Goal: Task Accomplishment & Management: Use online tool/utility

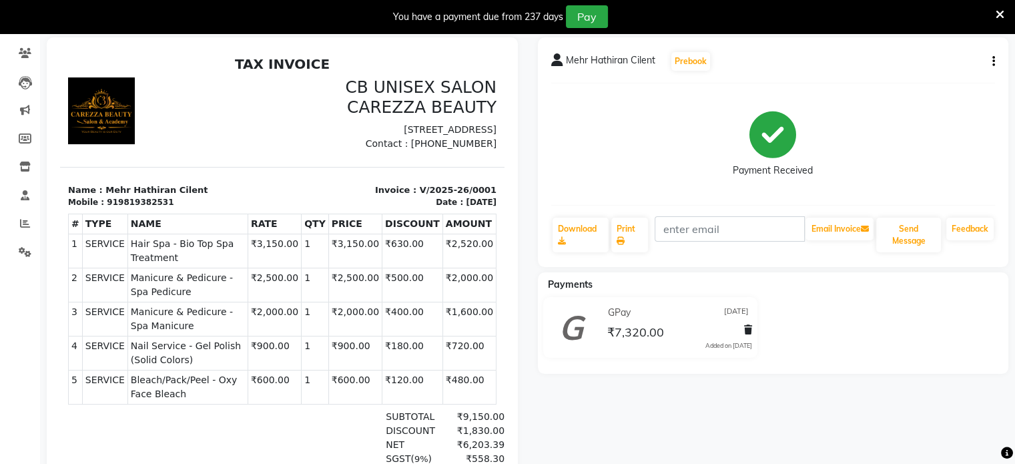
scroll to position [11, 0]
click at [31, 79] on span at bounding box center [24, 82] width 23 height 15
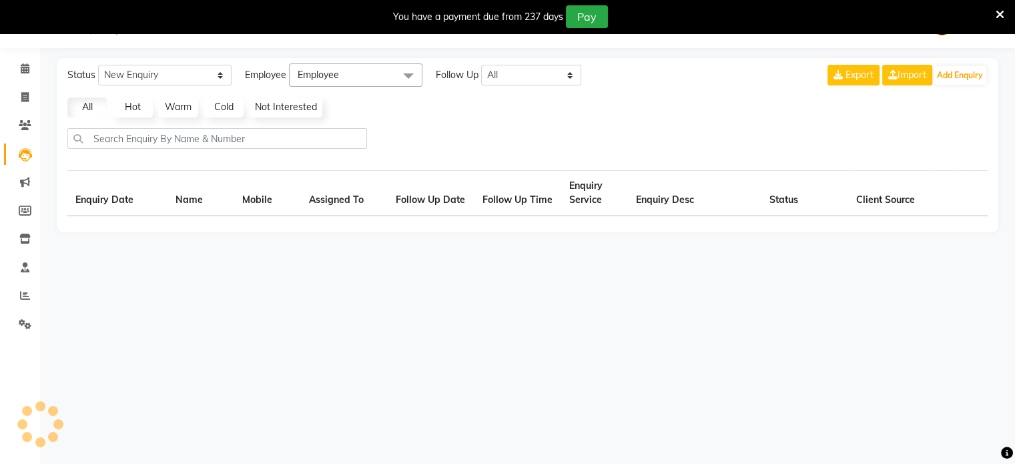
scroll to position [33, 0]
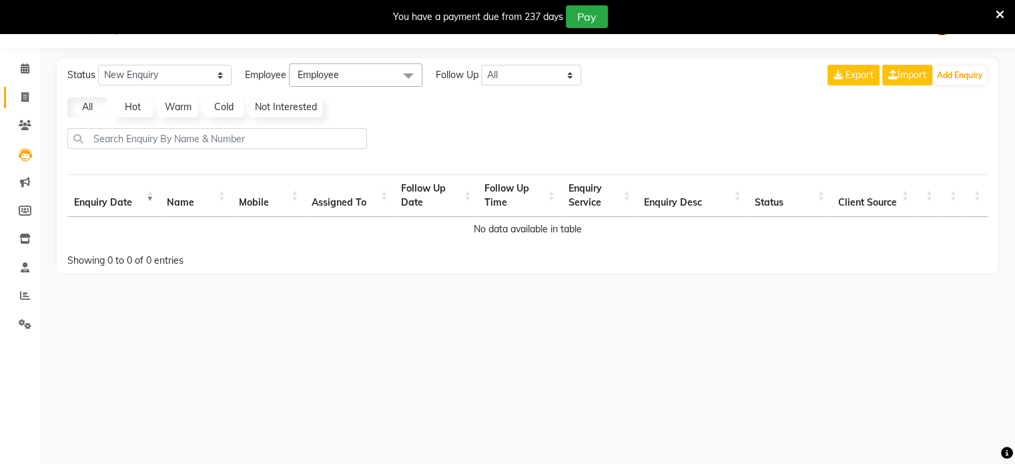
click at [20, 99] on span at bounding box center [24, 97] width 23 height 15
select select "7159"
select select "service"
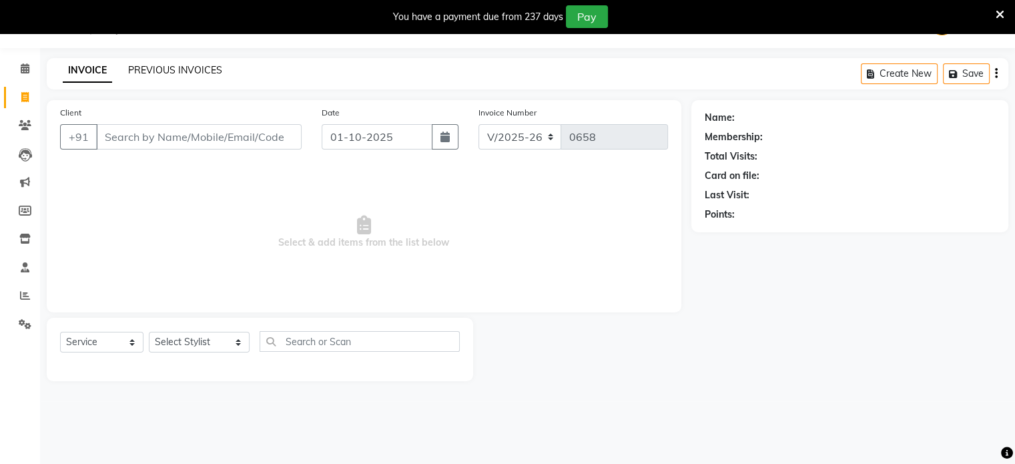
click at [177, 66] on link "PREVIOUS INVOICES" at bounding box center [175, 70] width 94 height 12
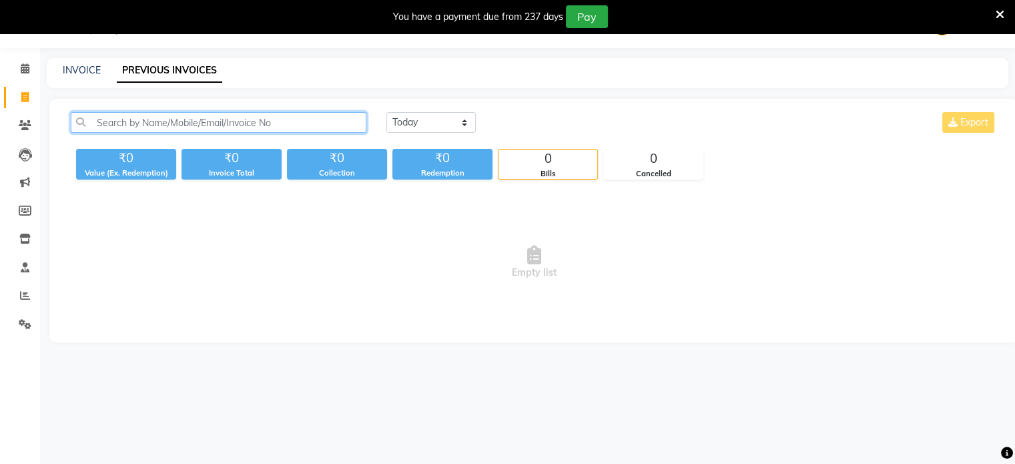
click at [171, 113] on input "text" at bounding box center [219, 122] width 296 height 21
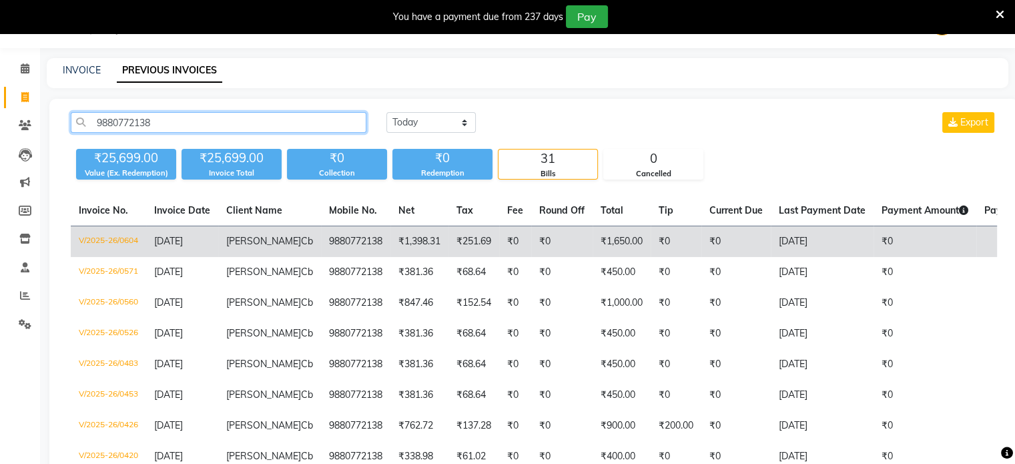
type input "9880772138"
click at [236, 243] on span "Soumili" at bounding box center [263, 241] width 75 height 12
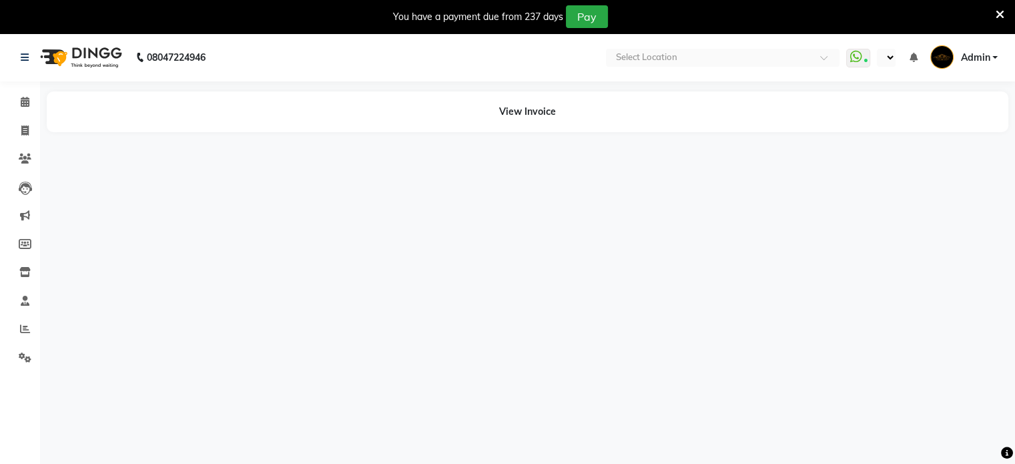
select select "en"
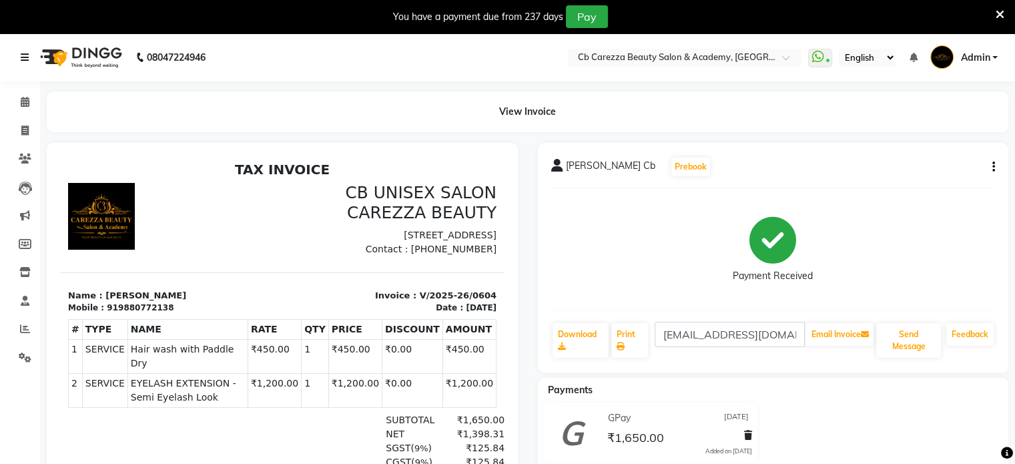
click at [25, 59] on icon at bounding box center [25, 57] width 8 height 9
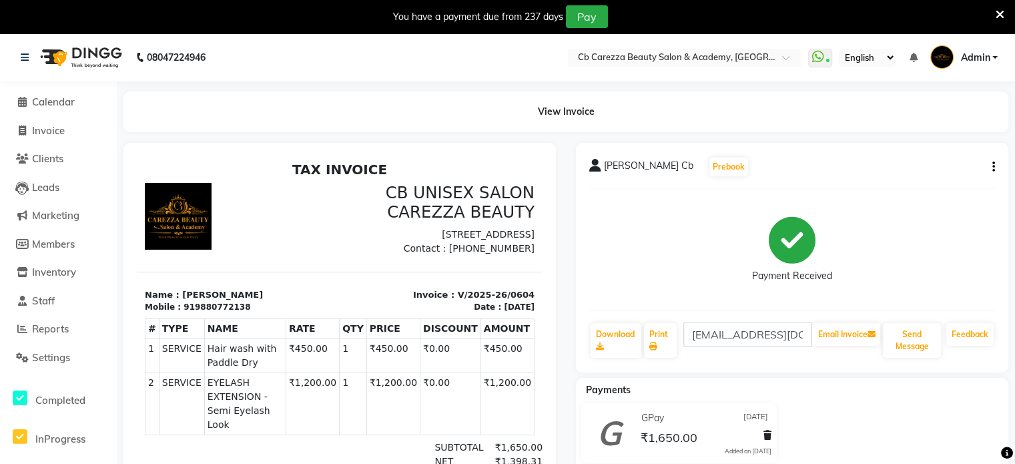
click at [993, 15] on div "You have a payment due from 237 days Pay" at bounding box center [500, 16] width 990 height 23
click at [1001, 14] on icon at bounding box center [999, 15] width 9 height 12
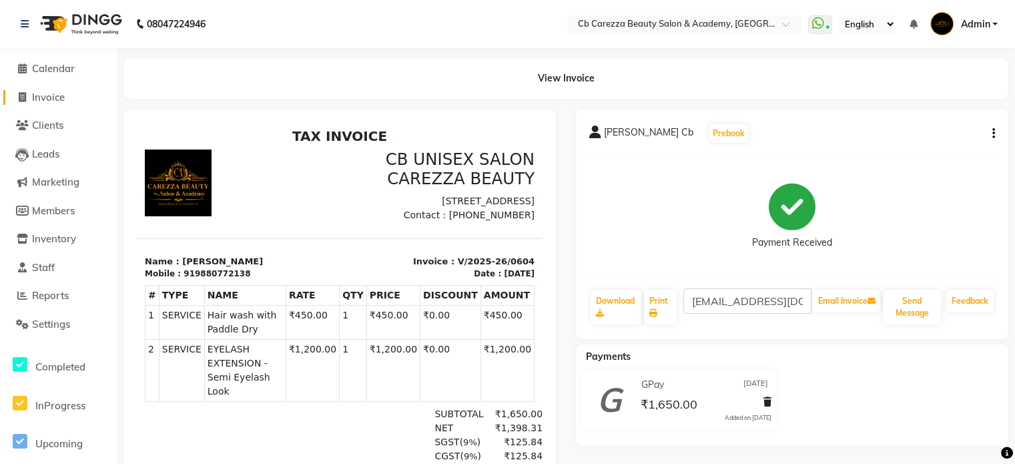
click at [59, 98] on span "Invoice" at bounding box center [48, 97] width 33 height 13
select select "7159"
select select "service"
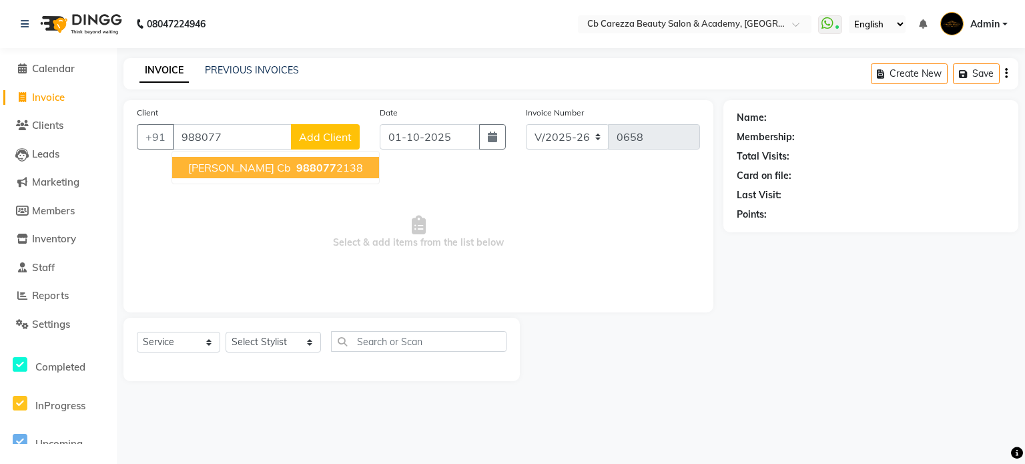
click at [201, 167] on span "Soumili Cb" at bounding box center [239, 167] width 103 height 13
type input "9880772138"
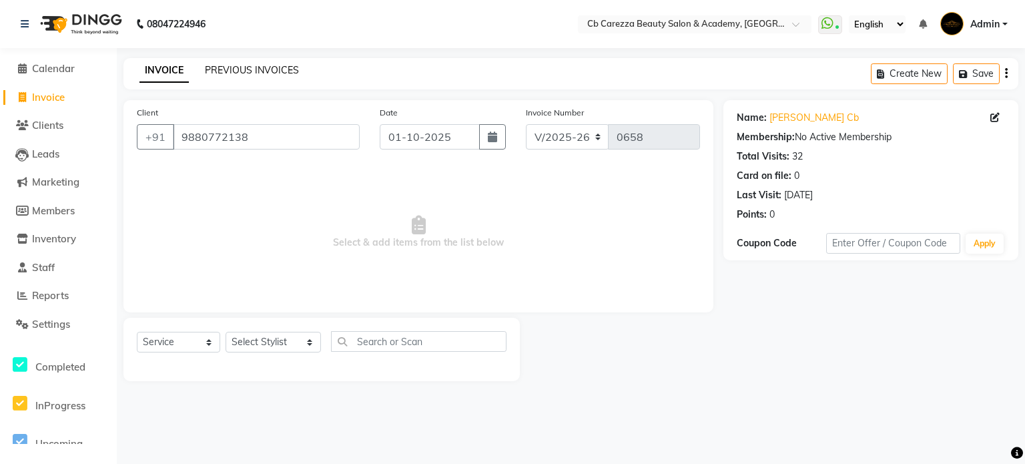
click at [248, 64] on link "PREVIOUS INVOICES" at bounding box center [252, 70] width 94 height 12
click at [286, 139] on input "9880772138" at bounding box center [266, 136] width 187 height 25
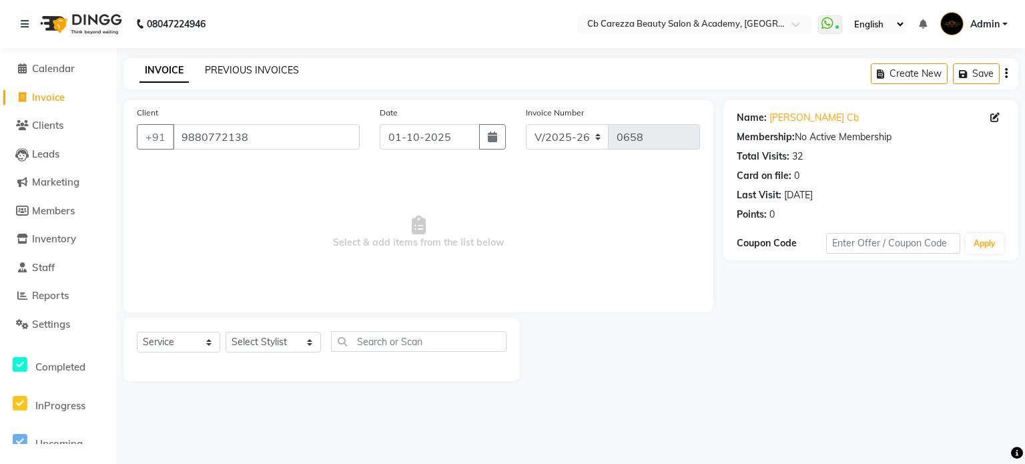
click at [227, 71] on link "PREVIOUS INVOICES" at bounding box center [252, 70] width 94 height 12
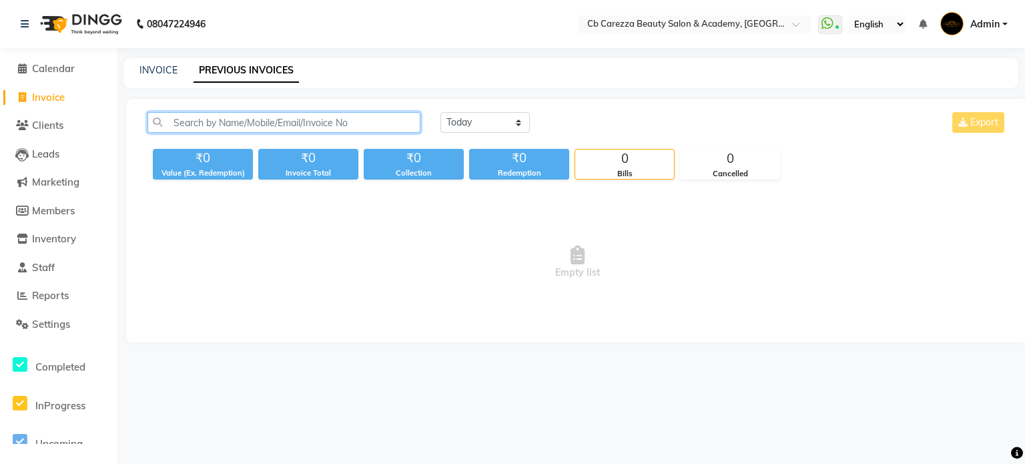
click at [377, 127] on input "text" at bounding box center [283, 122] width 273 height 21
paste input "9880772138"
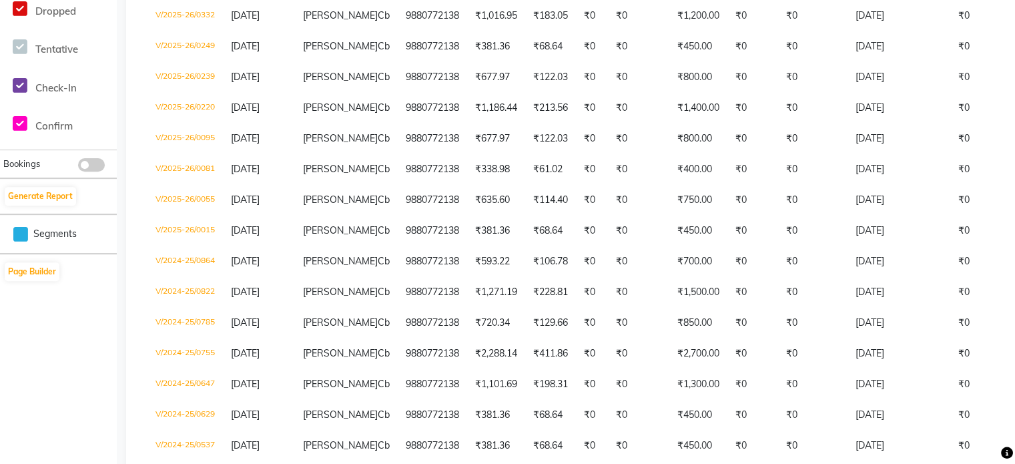
scroll to position [480, 0]
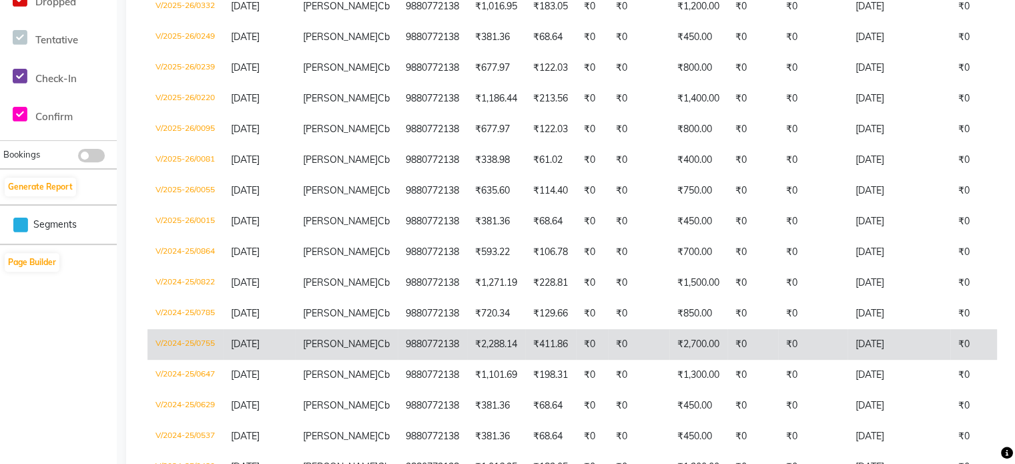
type input "9880772138"
click at [749, 348] on td "₹0" at bounding box center [752, 344] width 51 height 31
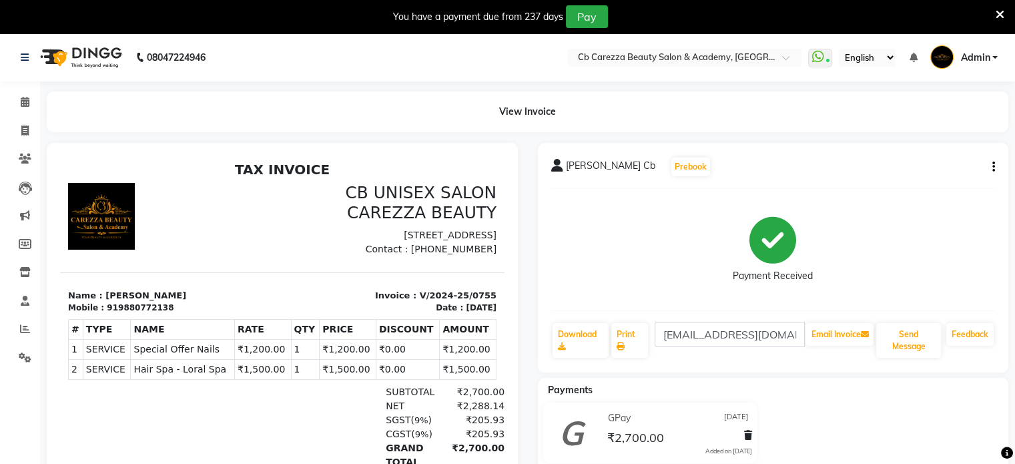
click at [993, 10] on div "You have a payment due from 237 days Pay" at bounding box center [500, 16] width 990 height 23
click at [1003, 11] on icon at bounding box center [999, 15] width 9 height 12
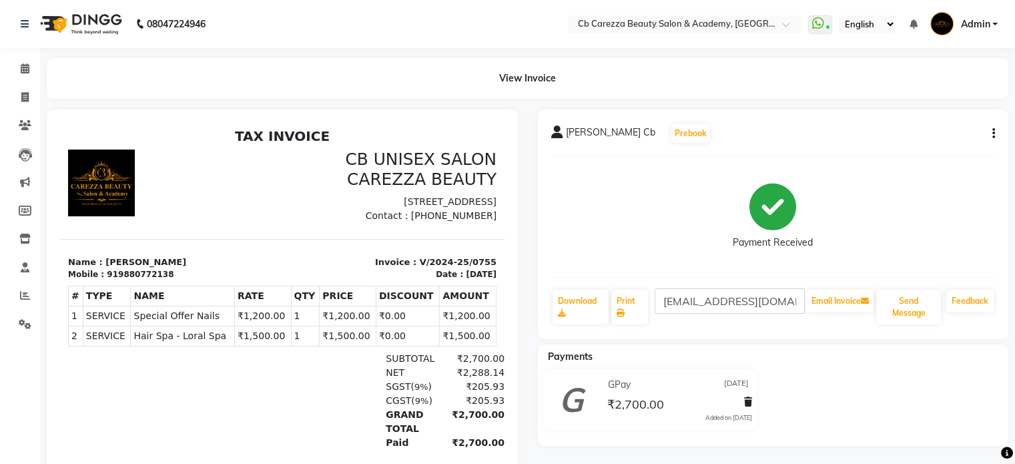
click at [1003, 11] on nav "08047224946 Select Location × Cb Carezza Beauty Salon & Academy, Bandra WhatsAp…" at bounding box center [507, 24] width 1015 height 48
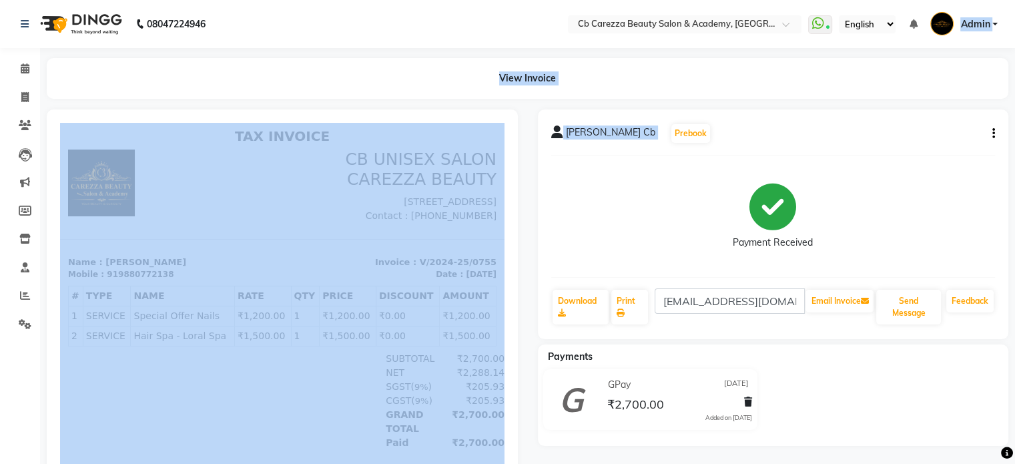
drag, startPoint x: 1003, startPoint y: 11, endPoint x: 592, endPoint y: 235, distance: 467.8
click at [592, 235] on app-home "08047224946 Select Location × Cb Carezza Beauty Salon & Academy, Bandra WhatsAp…" at bounding box center [507, 277] width 1015 height 555
click at [626, 87] on div "View Invoice" at bounding box center [527, 78] width 961 height 41
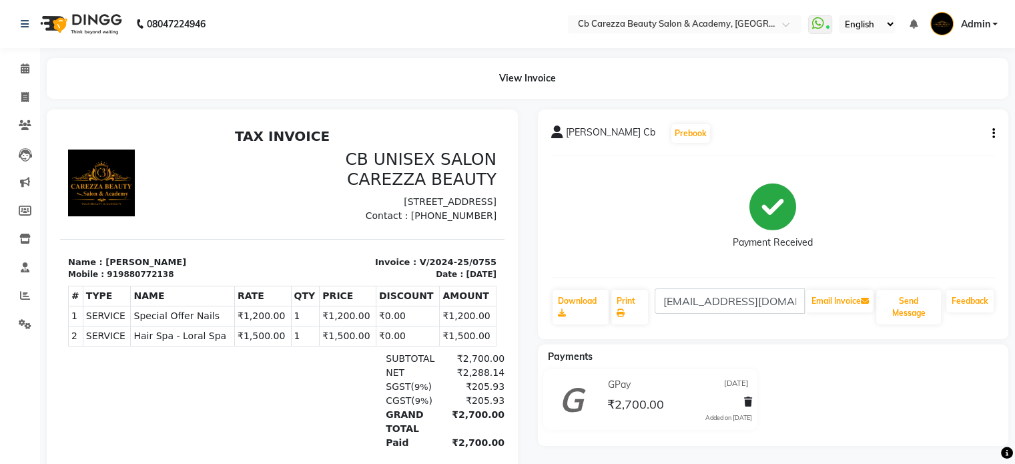
click at [626, 87] on div "View Invoice" at bounding box center [527, 78] width 961 height 41
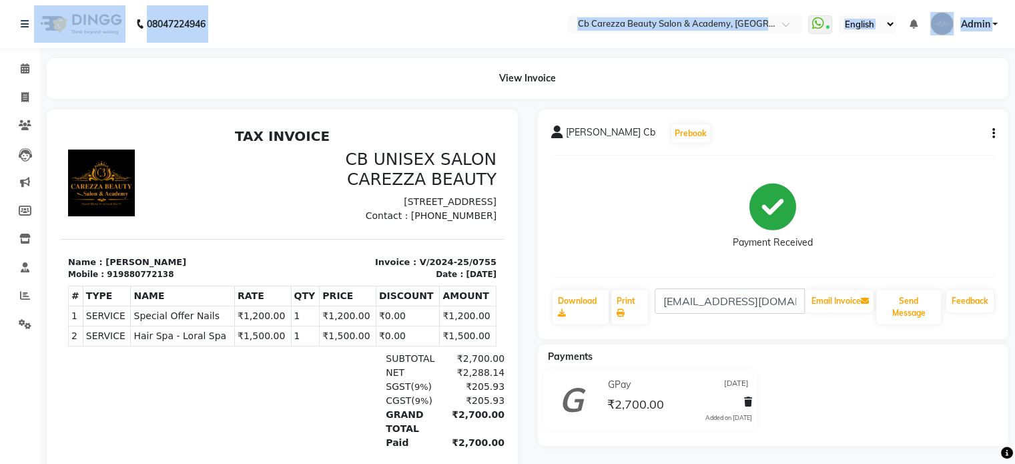
drag, startPoint x: 121, startPoint y: 70, endPoint x: 13, endPoint y: -37, distance: 152.4
click at [13, 0] on html "08047224946 Select Location × Cb Carezza Beauty Salon & Academy, Bandra WhatsAp…" at bounding box center [507, 232] width 1015 height 464
click at [25, 96] on icon at bounding box center [24, 97] width 7 height 10
select select "7159"
select select "service"
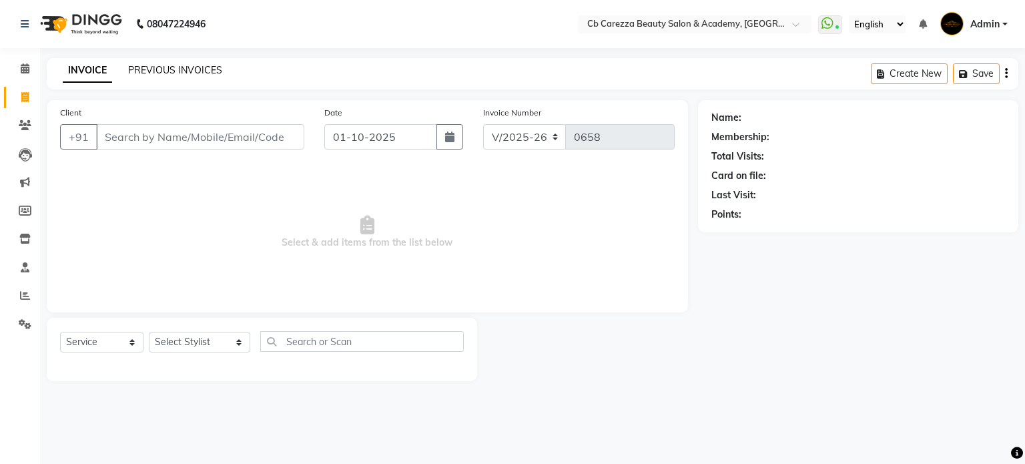
click at [181, 66] on link "PREVIOUS INVOICES" at bounding box center [175, 70] width 94 height 12
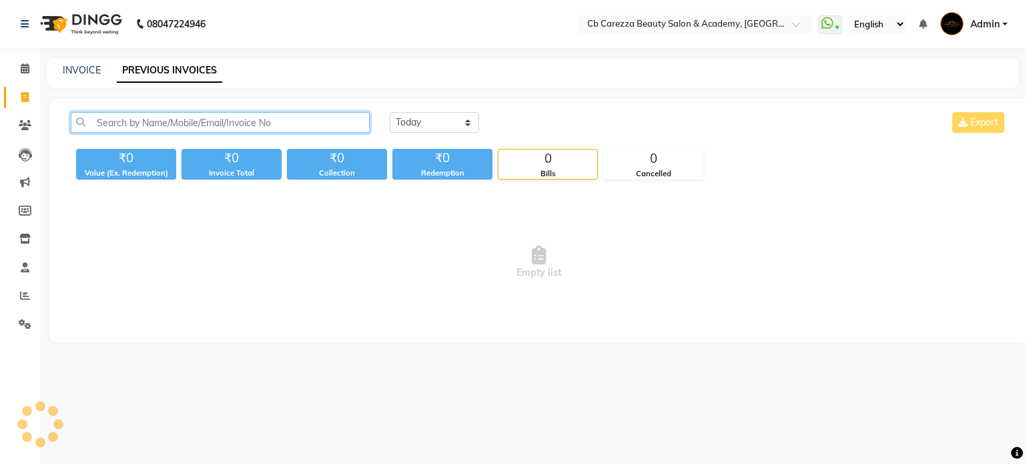
click at [169, 120] on input "text" at bounding box center [220, 122] width 299 height 21
paste input "9880772138"
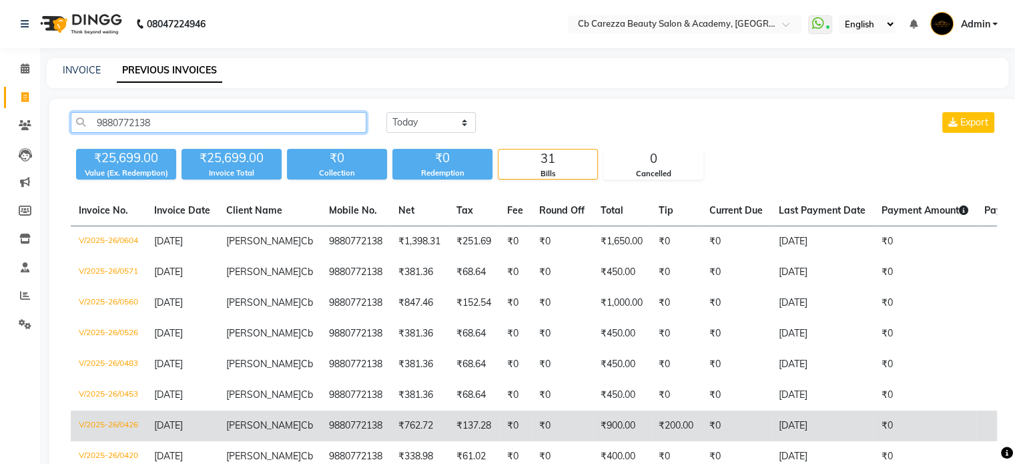
type input "9880772138"
click at [227, 413] on td "Soumili Cb" at bounding box center [269, 425] width 103 height 31
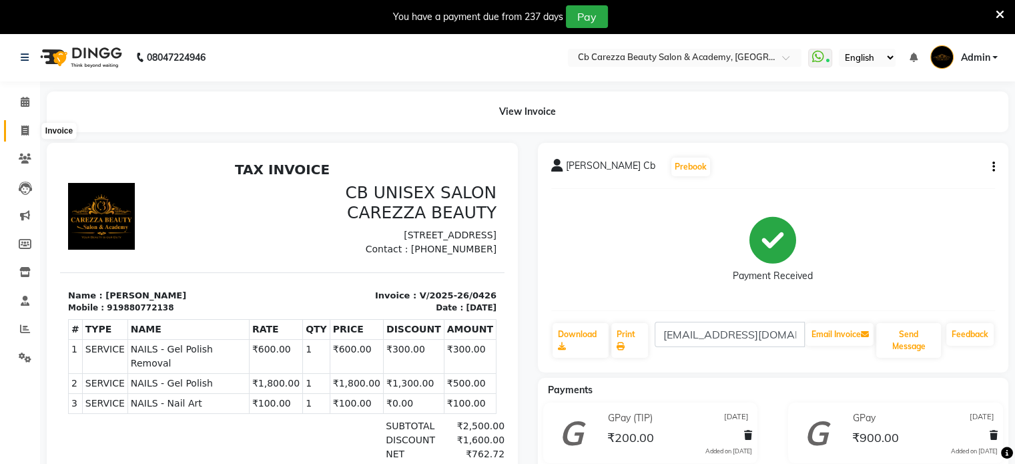
click at [26, 134] on icon at bounding box center [24, 130] width 7 height 10
select select "7159"
select select "service"
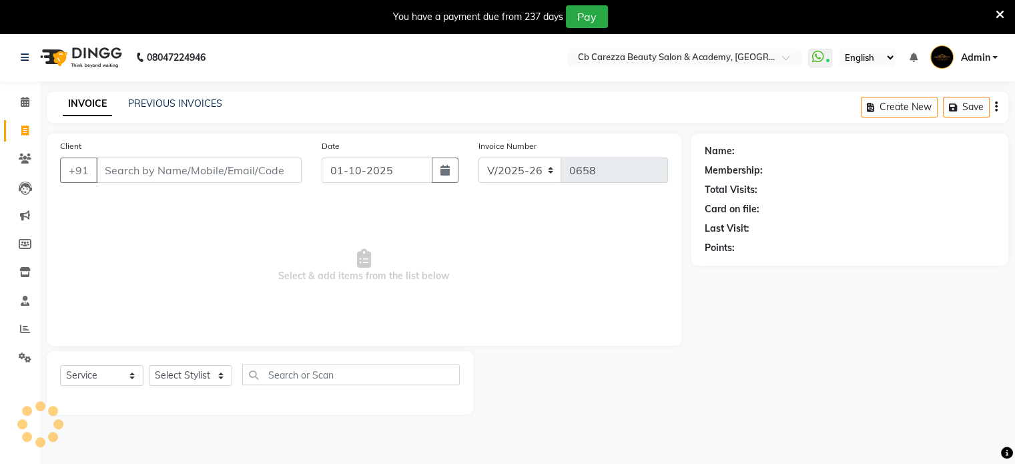
scroll to position [33, 0]
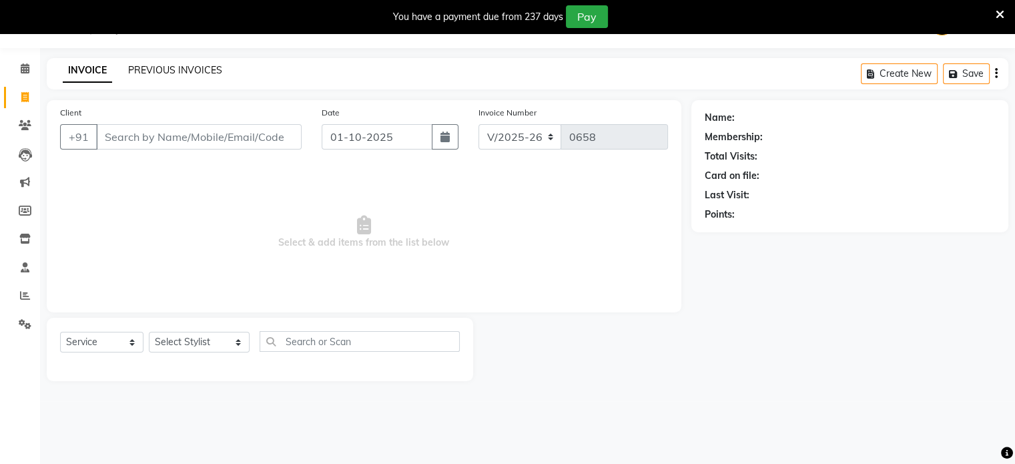
click at [149, 69] on link "PREVIOUS INVOICES" at bounding box center [175, 70] width 94 height 12
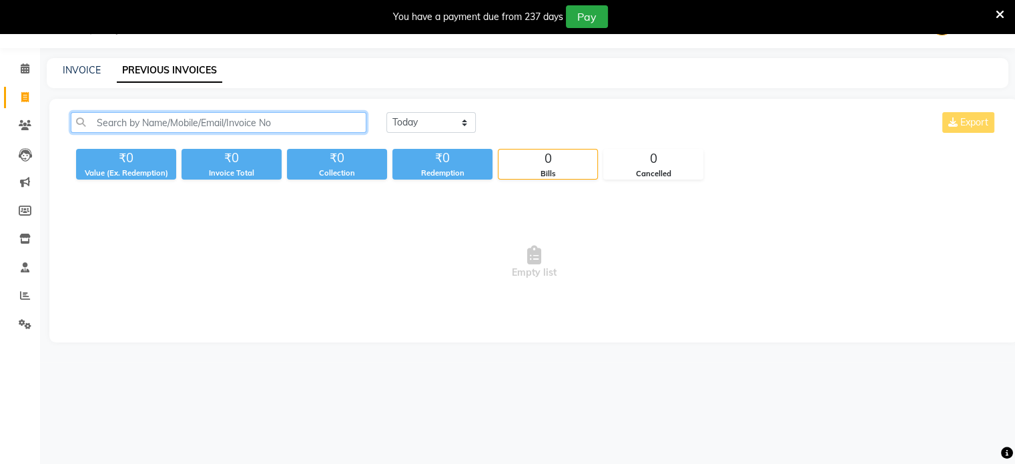
click at [126, 124] on input "text" at bounding box center [219, 122] width 296 height 21
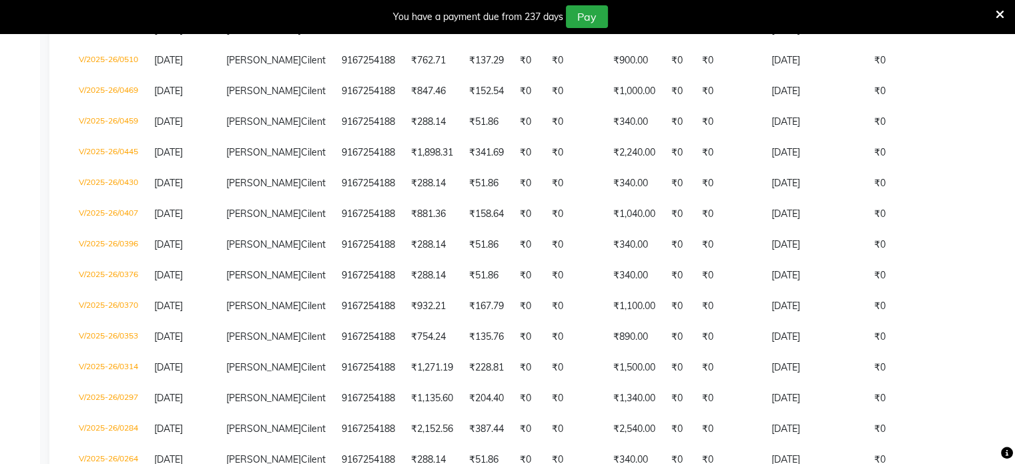
scroll to position [460, 0]
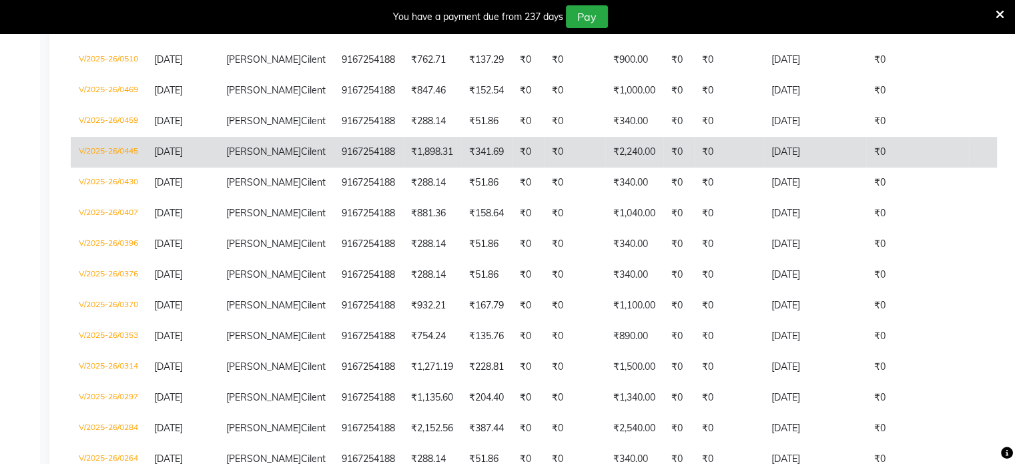
type input "9167254188"
click at [803, 167] on td "28-06-2025" at bounding box center [814, 152] width 103 height 31
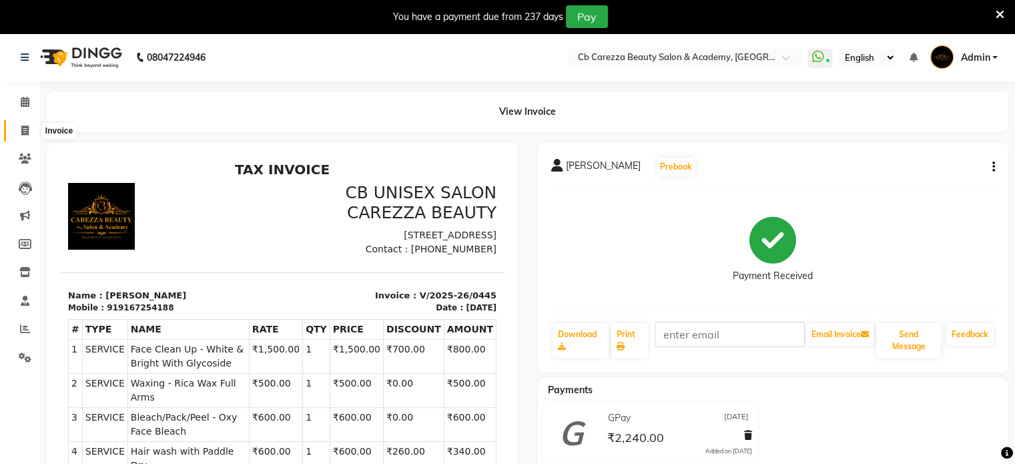
click at [25, 135] on icon at bounding box center [24, 130] width 7 height 10
select select "7159"
select select "service"
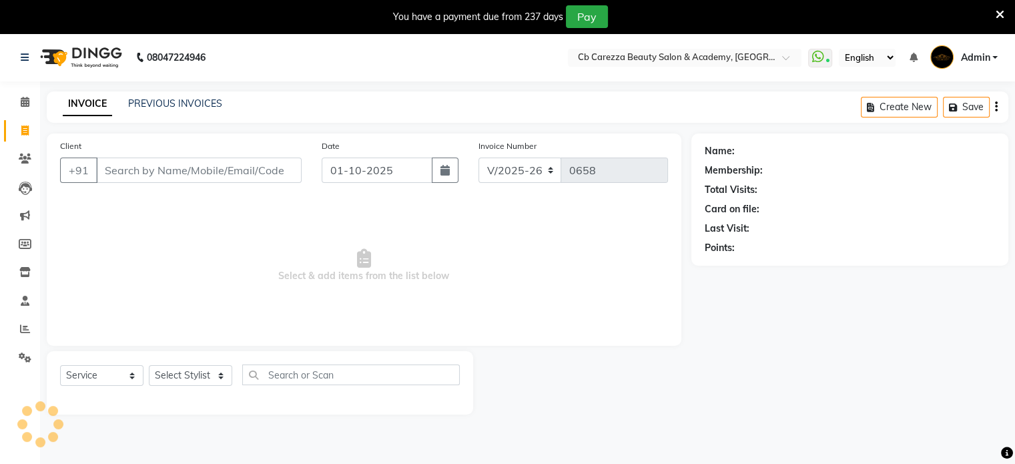
scroll to position [33, 0]
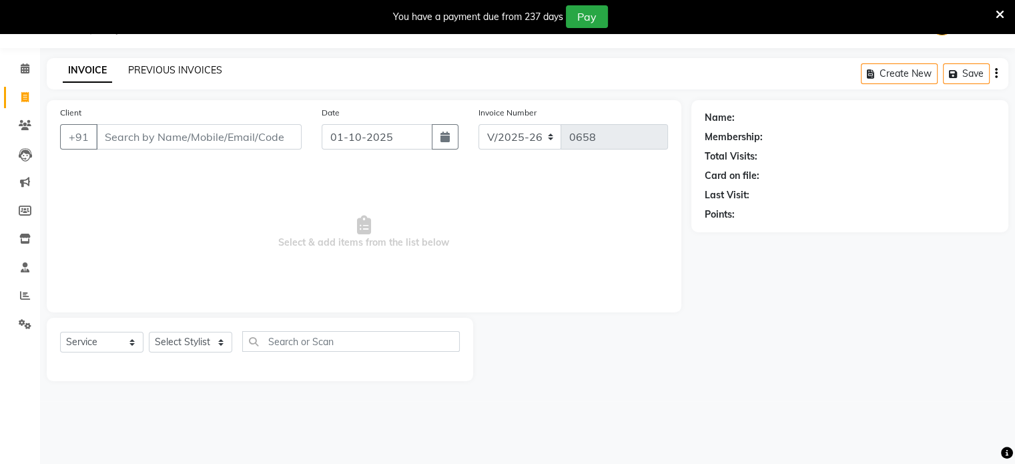
click at [145, 69] on link "PREVIOUS INVOICES" at bounding box center [175, 70] width 94 height 12
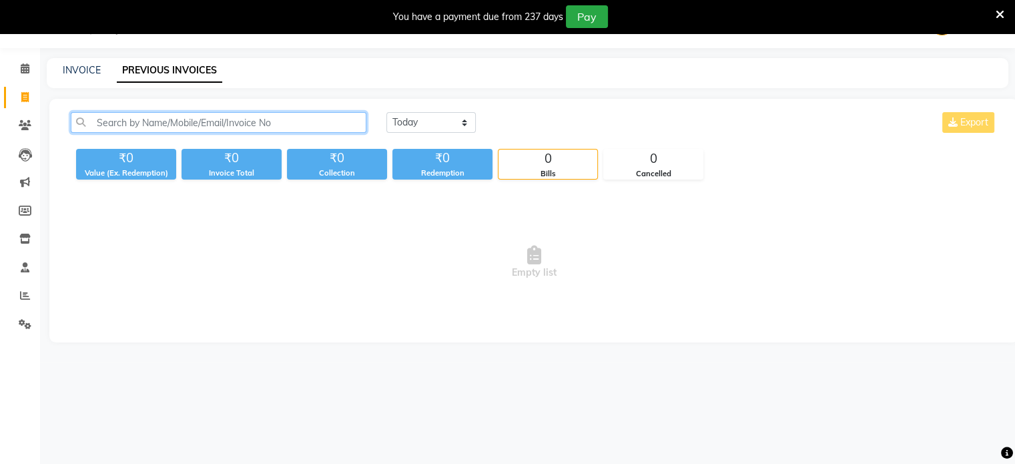
click at [144, 125] on input "text" at bounding box center [219, 122] width 296 height 21
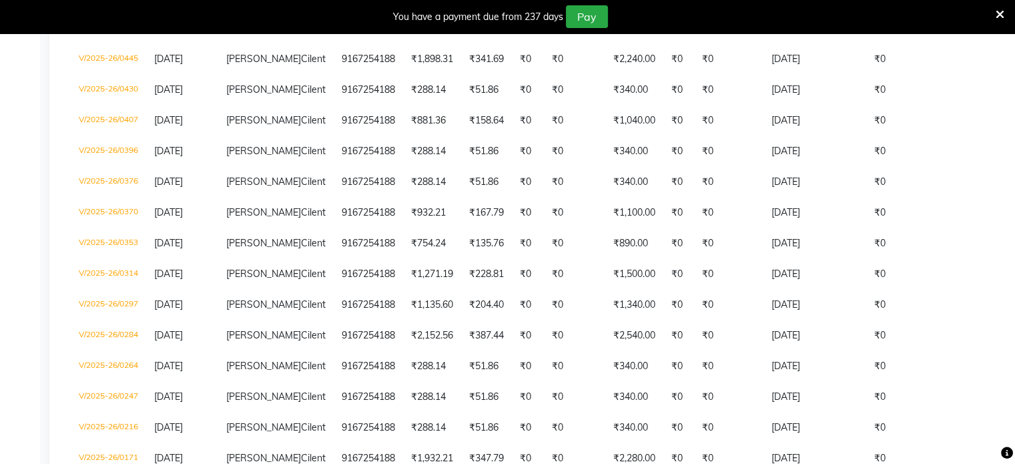
scroll to position [554, 0]
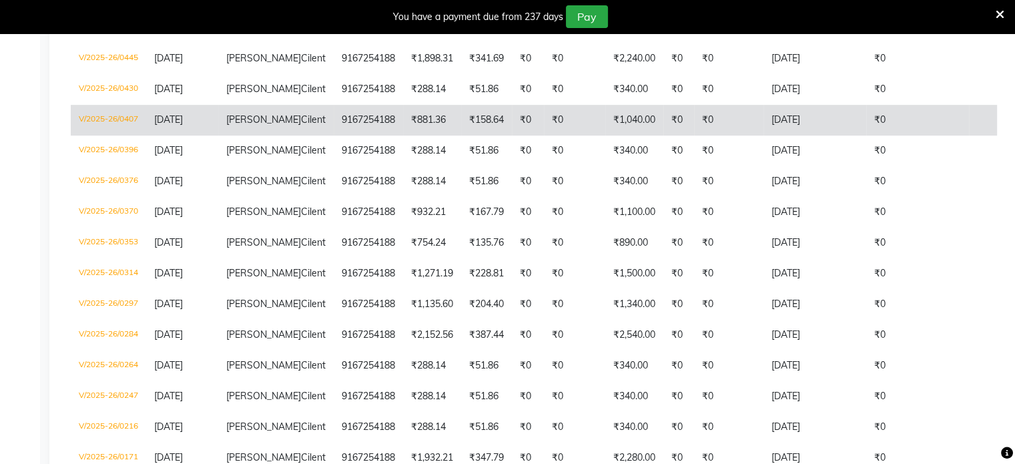
type input "91672541"
click at [763, 135] on td "[DATE]" at bounding box center [814, 120] width 103 height 31
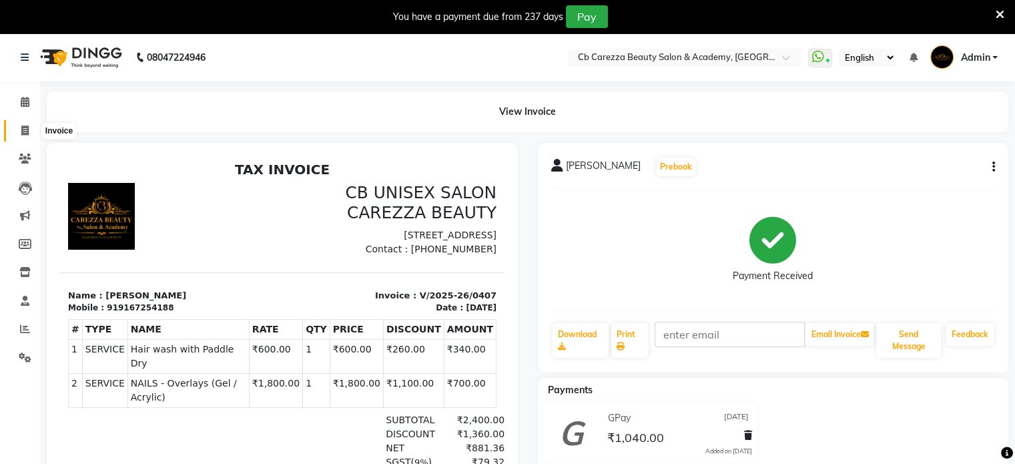
click at [25, 133] on icon at bounding box center [24, 130] width 7 height 10
select select "7159"
select select "service"
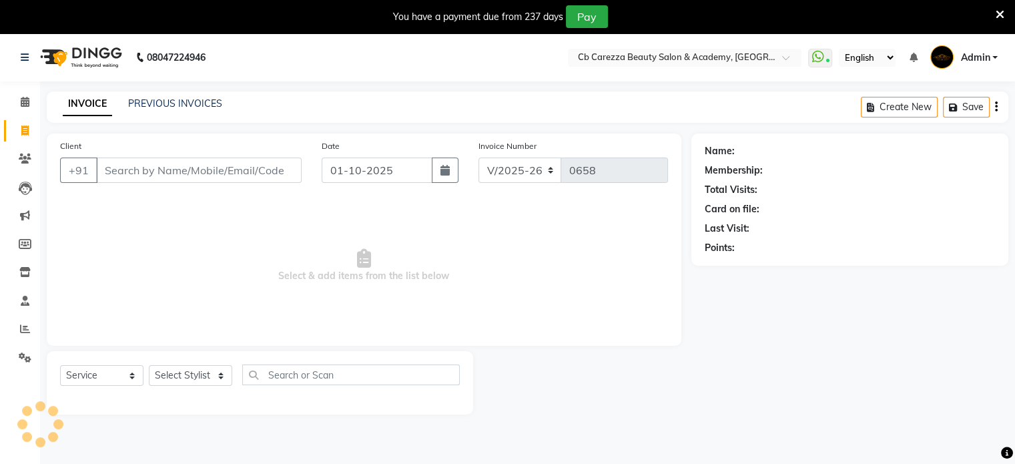
scroll to position [33, 0]
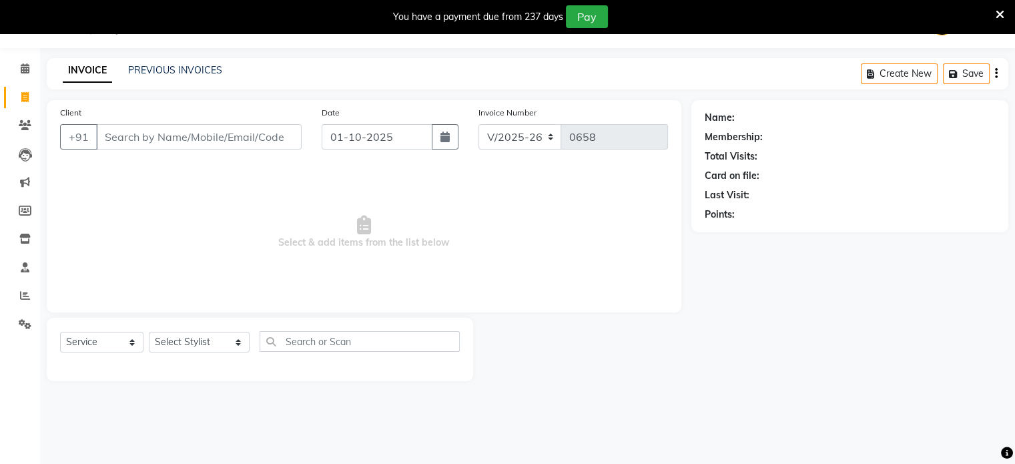
click at [105, 139] on input "Client" at bounding box center [198, 136] width 205 height 25
type input "3"
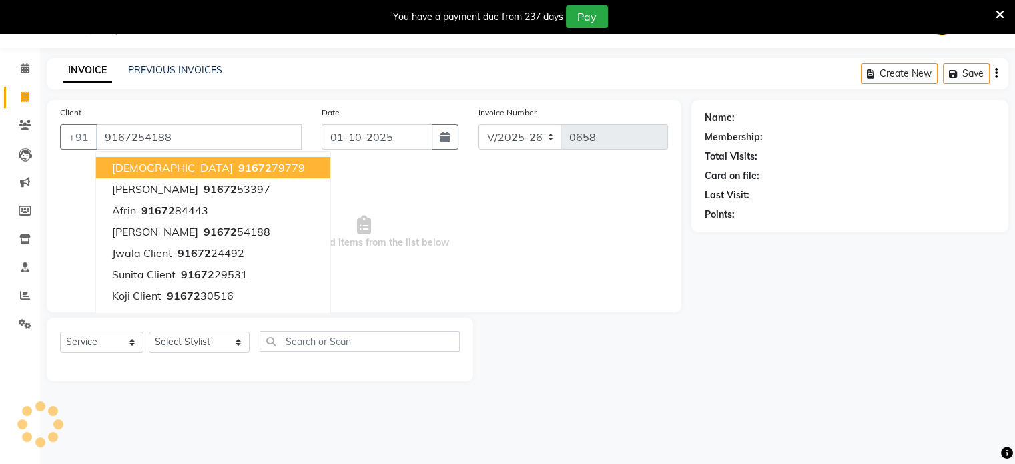
type input "9167254188"
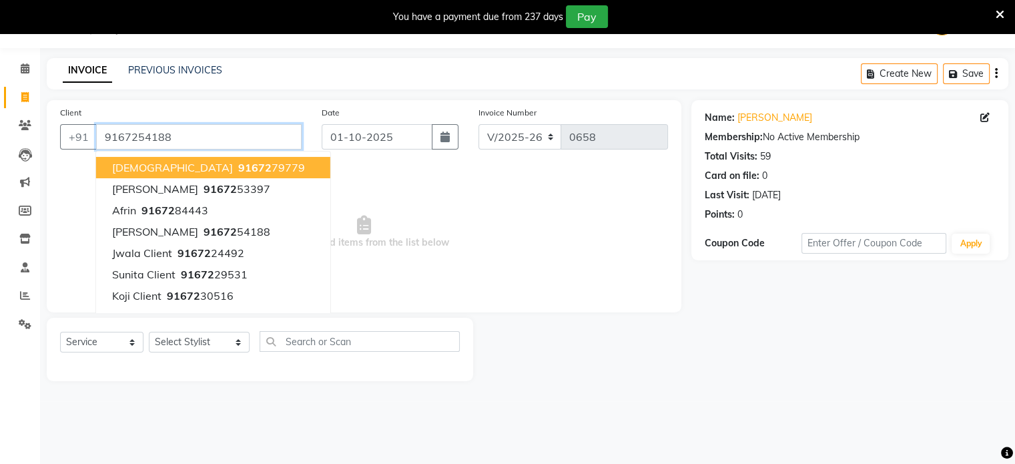
click at [192, 143] on input "9167254188" at bounding box center [198, 136] width 205 height 25
click at [167, 138] on input "9167254188" at bounding box center [198, 136] width 205 height 25
click at [107, 135] on input "9167254188" at bounding box center [198, 136] width 205 height 25
click at [100, 136] on input "9167254188" at bounding box center [198, 136] width 205 height 25
click at [174, 140] on input "9167254188" at bounding box center [198, 136] width 205 height 25
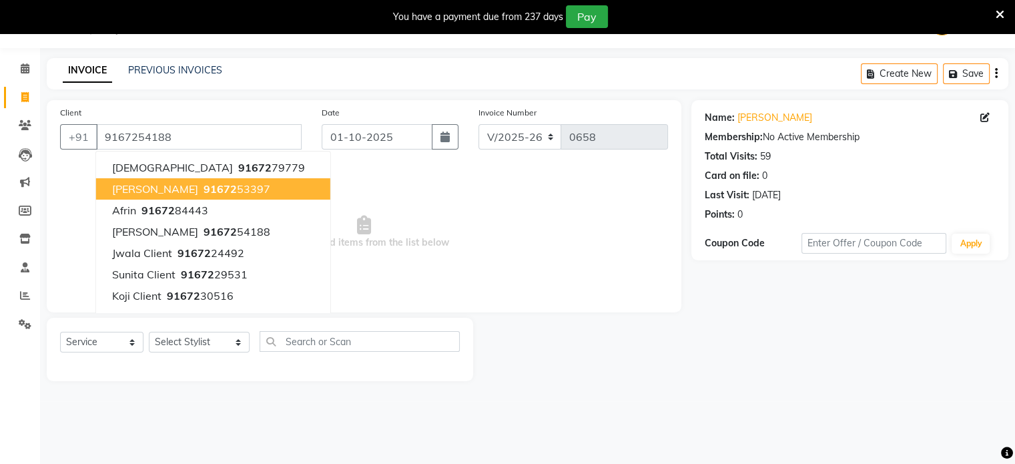
click at [83, 205] on span "Select & add items from the list below" at bounding box center [364, 231] width 608 height 133
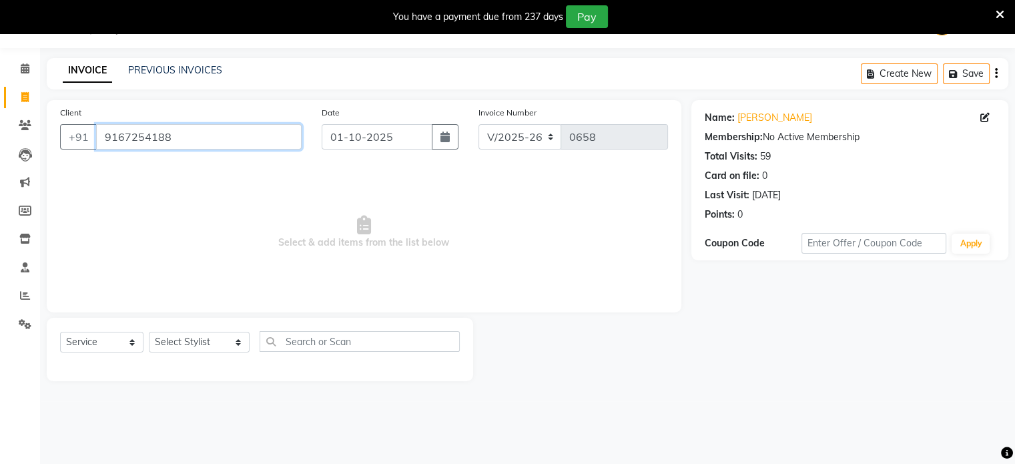
click at [182, 130] on input "9167254188" at bounding box center [198, 136] width 205 height 25
click at [171, 138] on input "9167254188" at bounding box center [198, 136] width 205 height 25
click at [183, 71] on link "PREVIOUS INVOICES" at bounding box center [175, 70] width 94 height 12
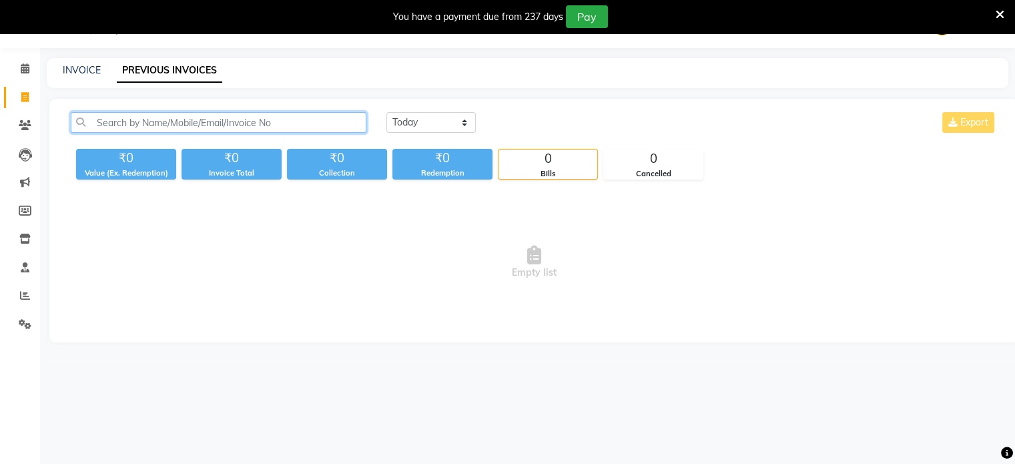
click at [304, 125] on input "text" at bounding box center [219, 122] width 296 height 21
paste input "9167254188"
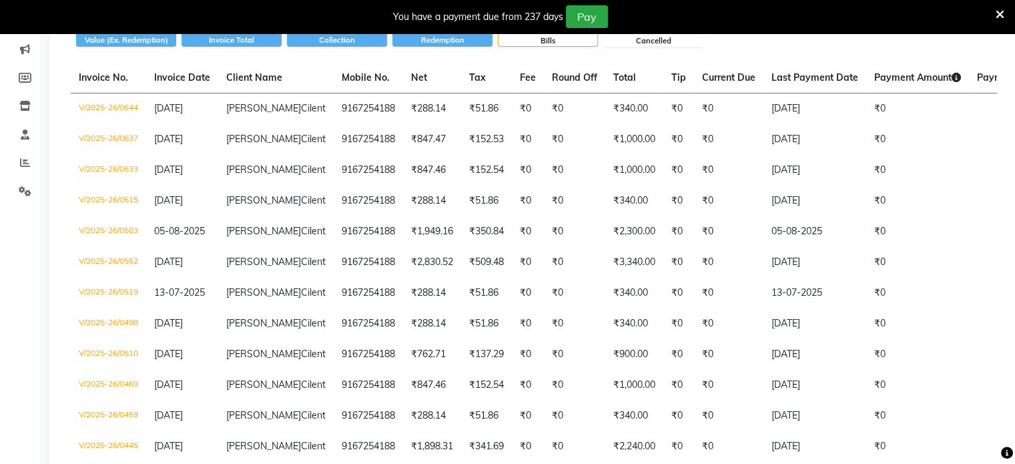
scroll to position [167, 0]
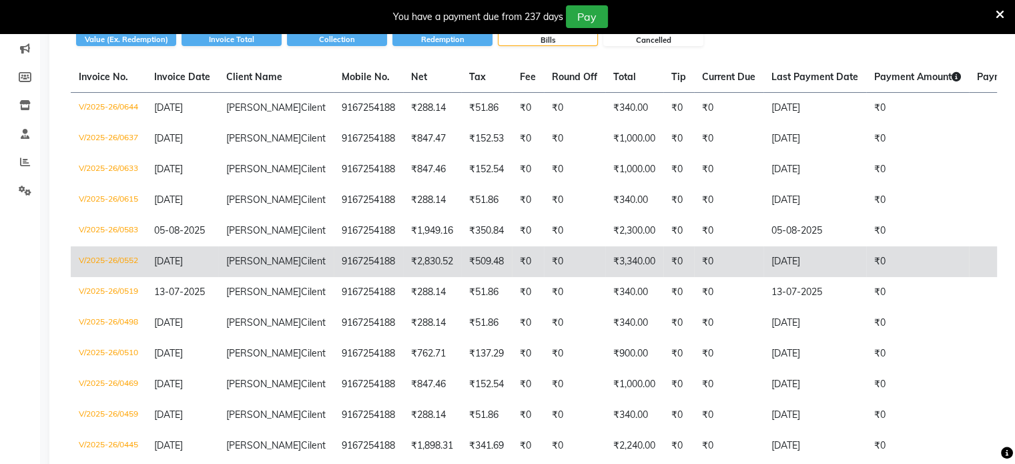
type input "9167254188"
click at [663, 277] on td "₹0" at bounding box center [678, 261] width 31 height 31
